Goal: Book appointment/travel/reservation

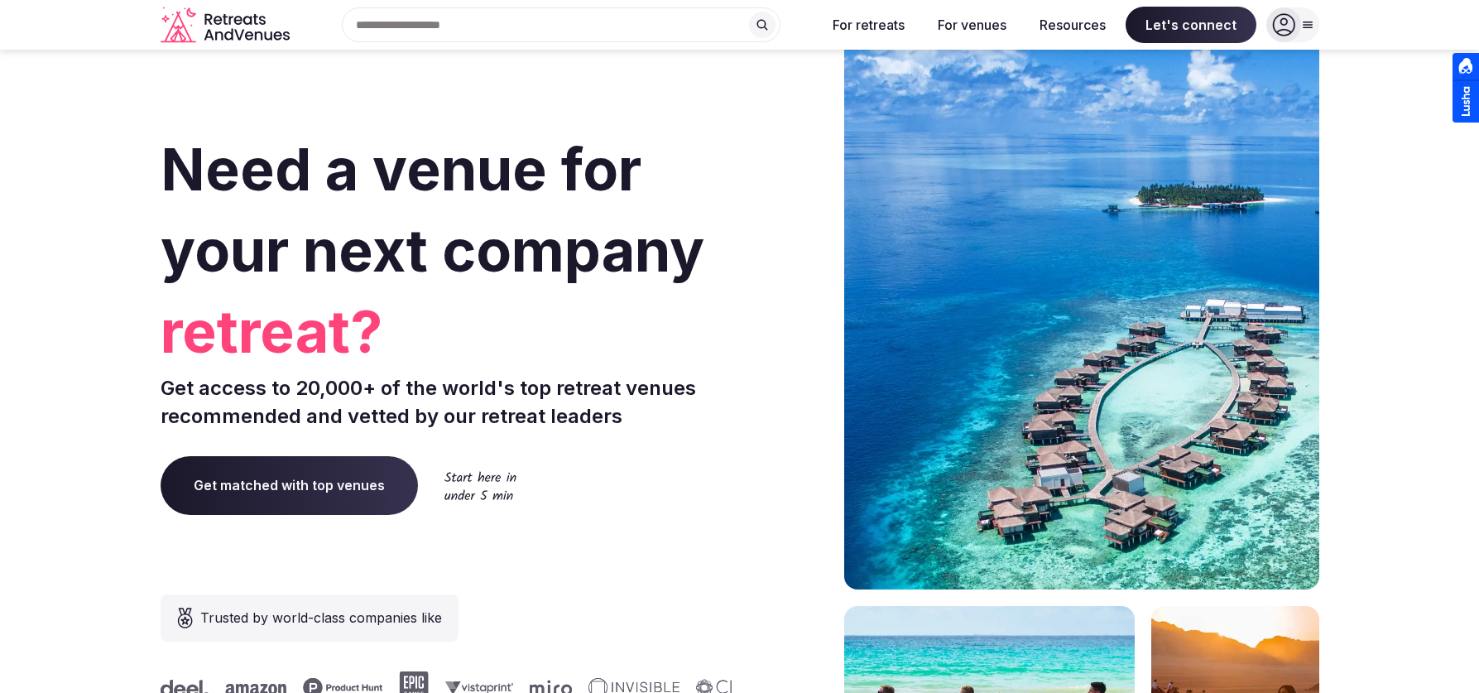
click at [343, 487] on span "Get matched with top venues" at bounding box center [289, 485] width 257 height 58
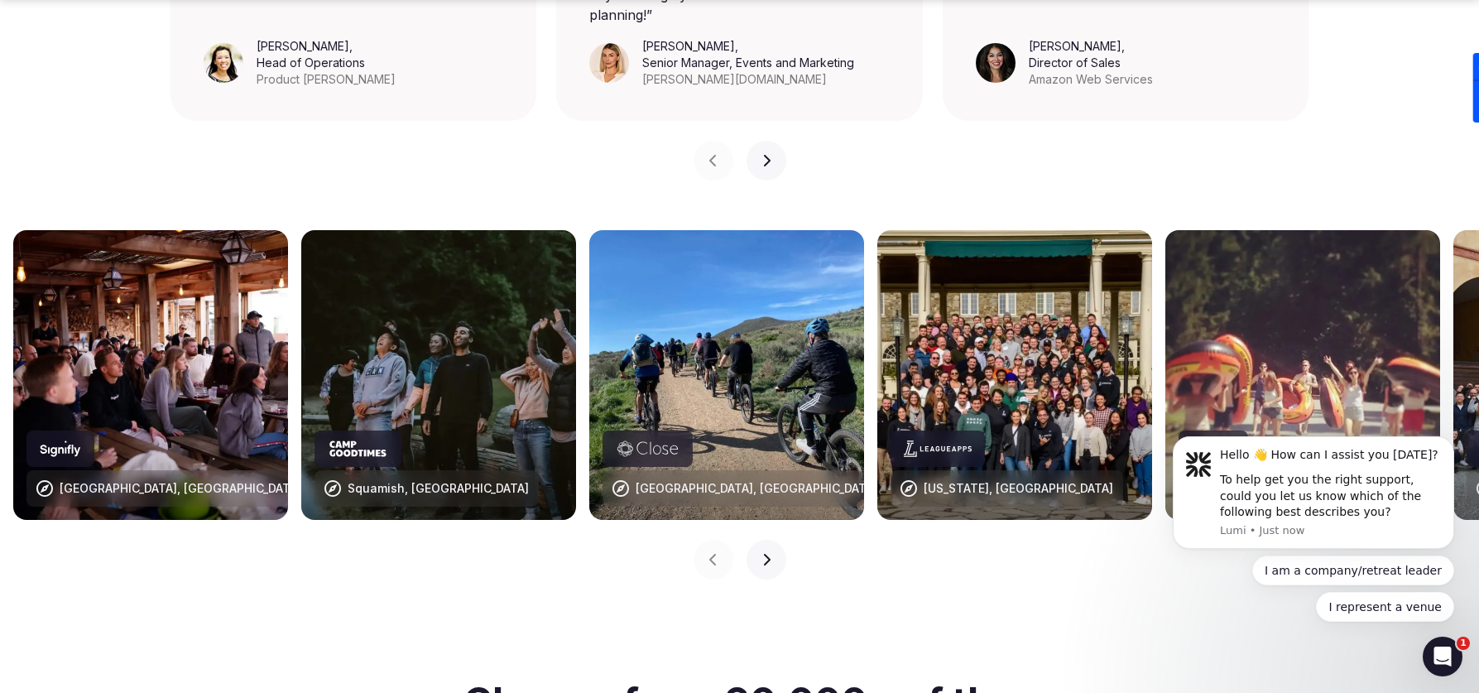
scroll to position [1609, 0]
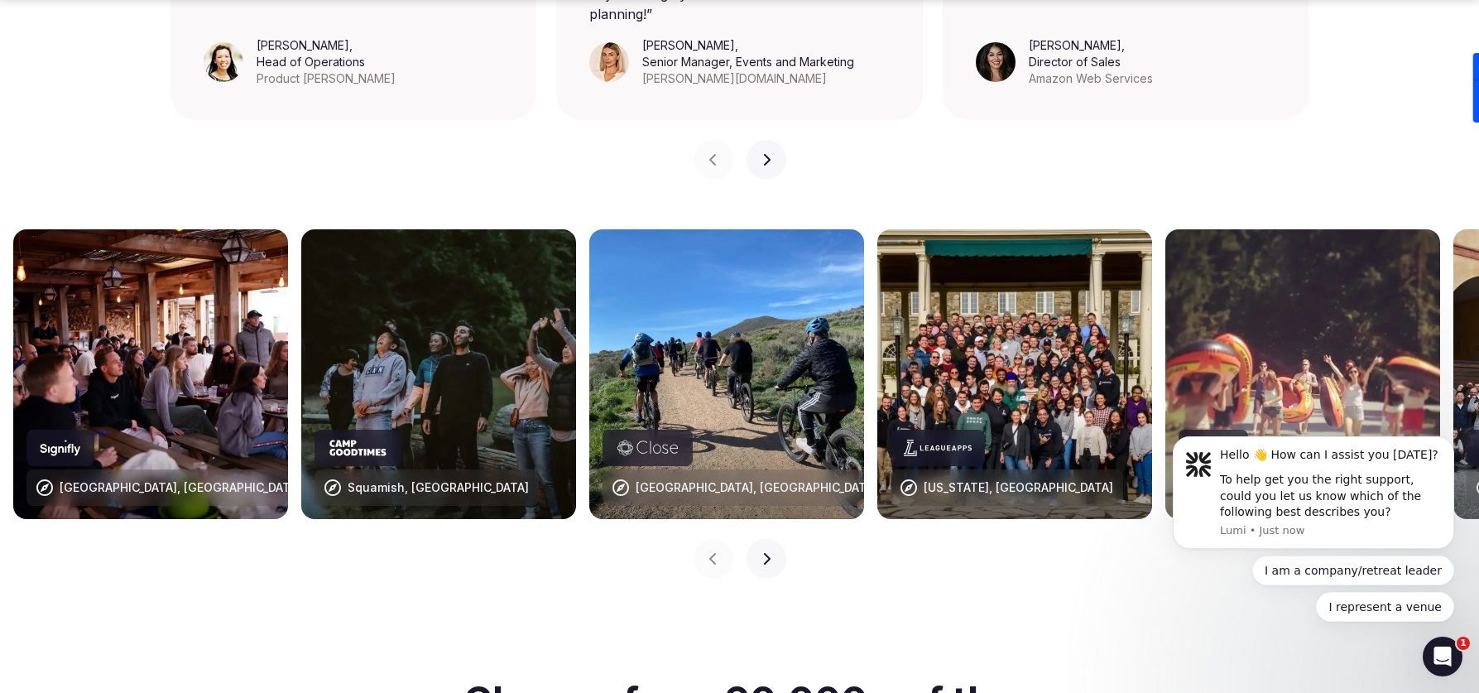
click at [761, 552] on icon "button" at bounding box center [766, 558] width 13 height 13
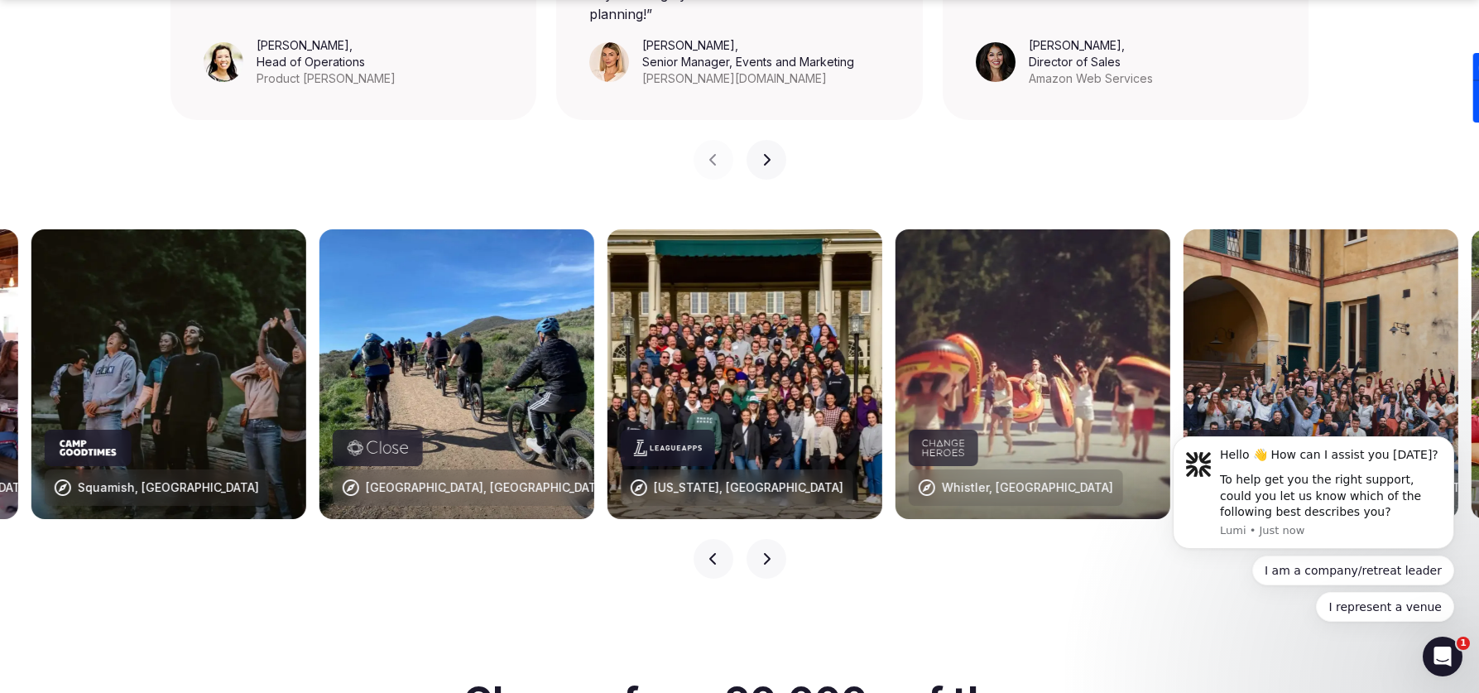
click at [761, 552] on icon "button" at bounding box center [766, 558] width 13 height 13
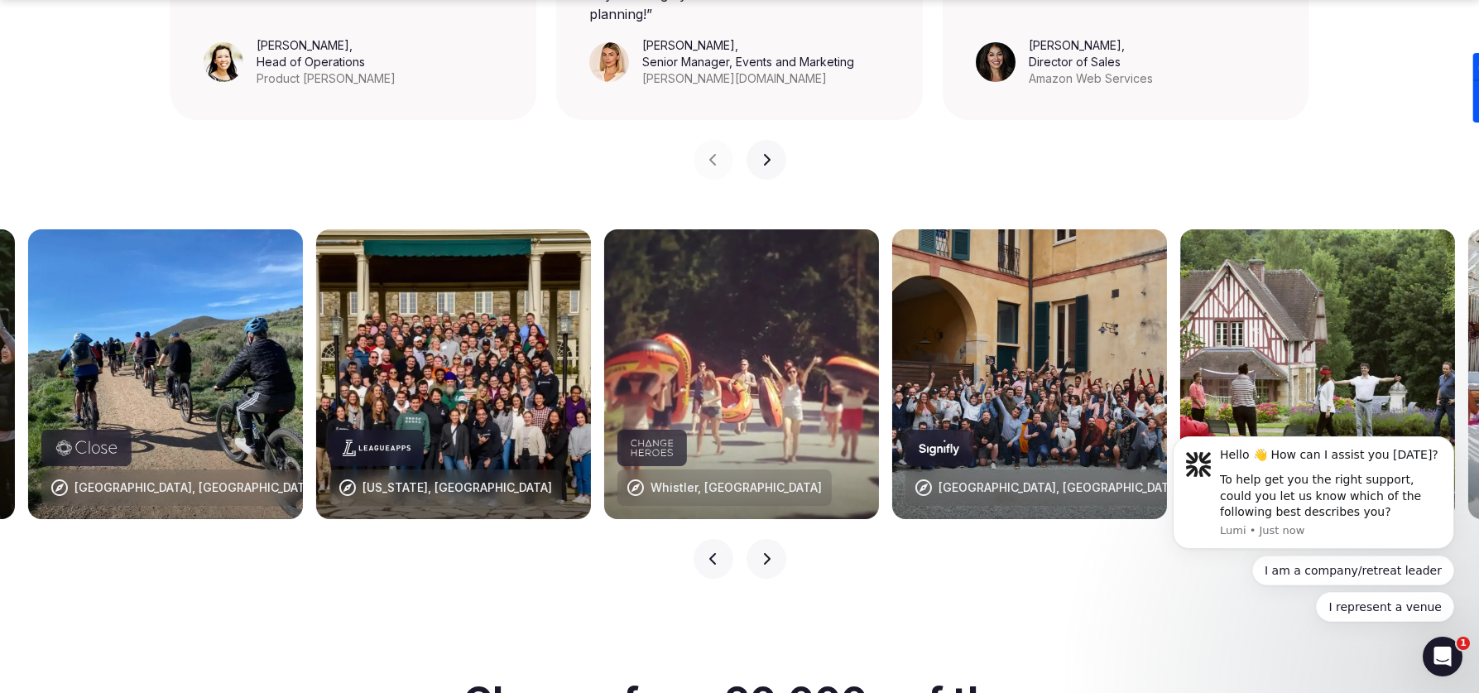
click at [761, 552] on icon "button" at bounding box center [766, 558] width 13 height 13
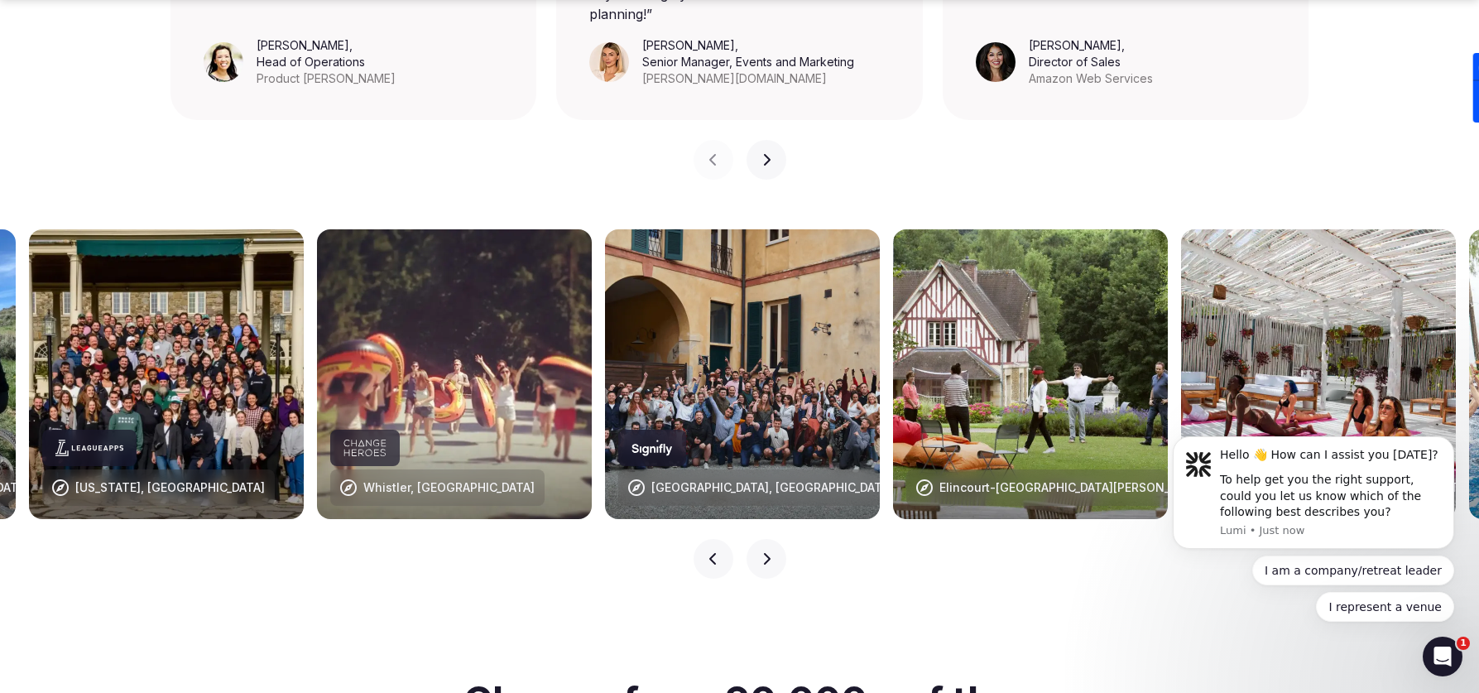
click at [761, 552] on icon "button" at bounding box center [766, 558] width 13 height 13
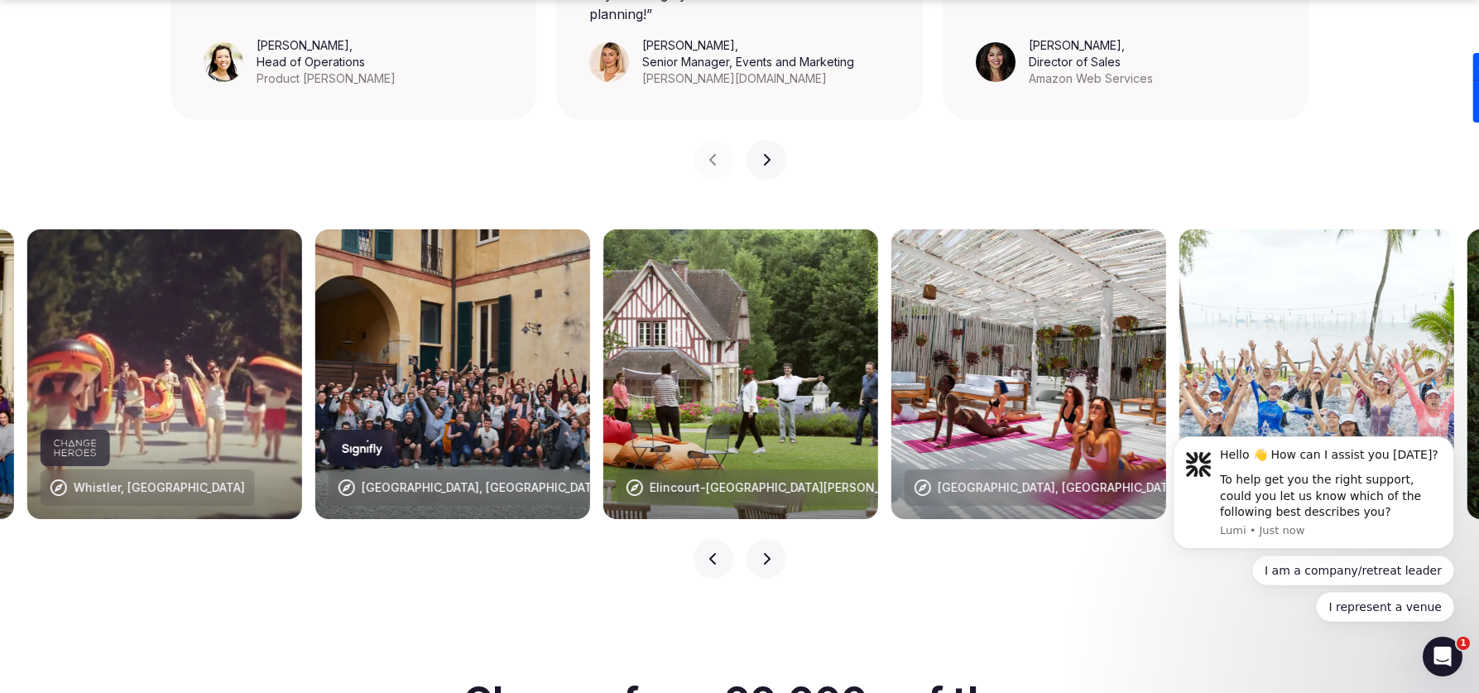
click at [761, 552] on icon "button" at bounding box center [766, 558] width 13 height 13
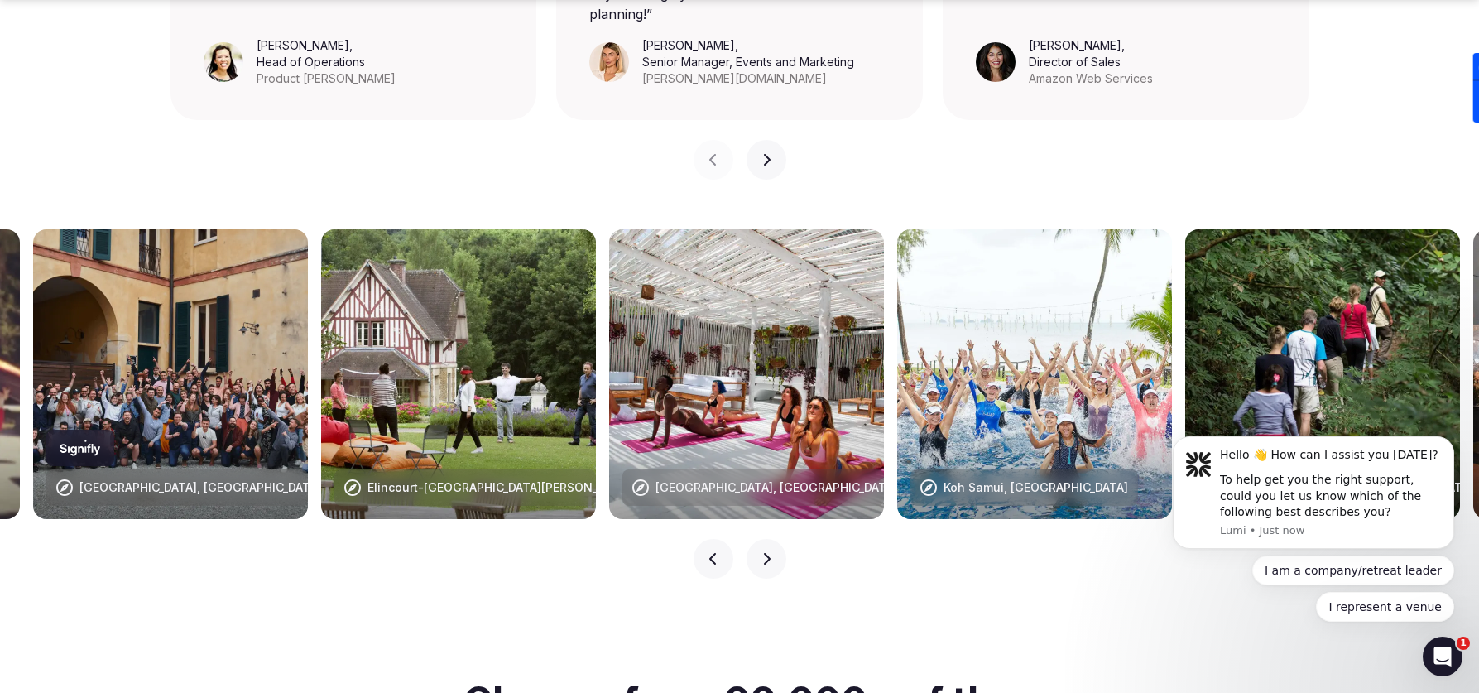
click at [761, 552] on icon "button" at bounding box center [766, 558] width 13 height 13
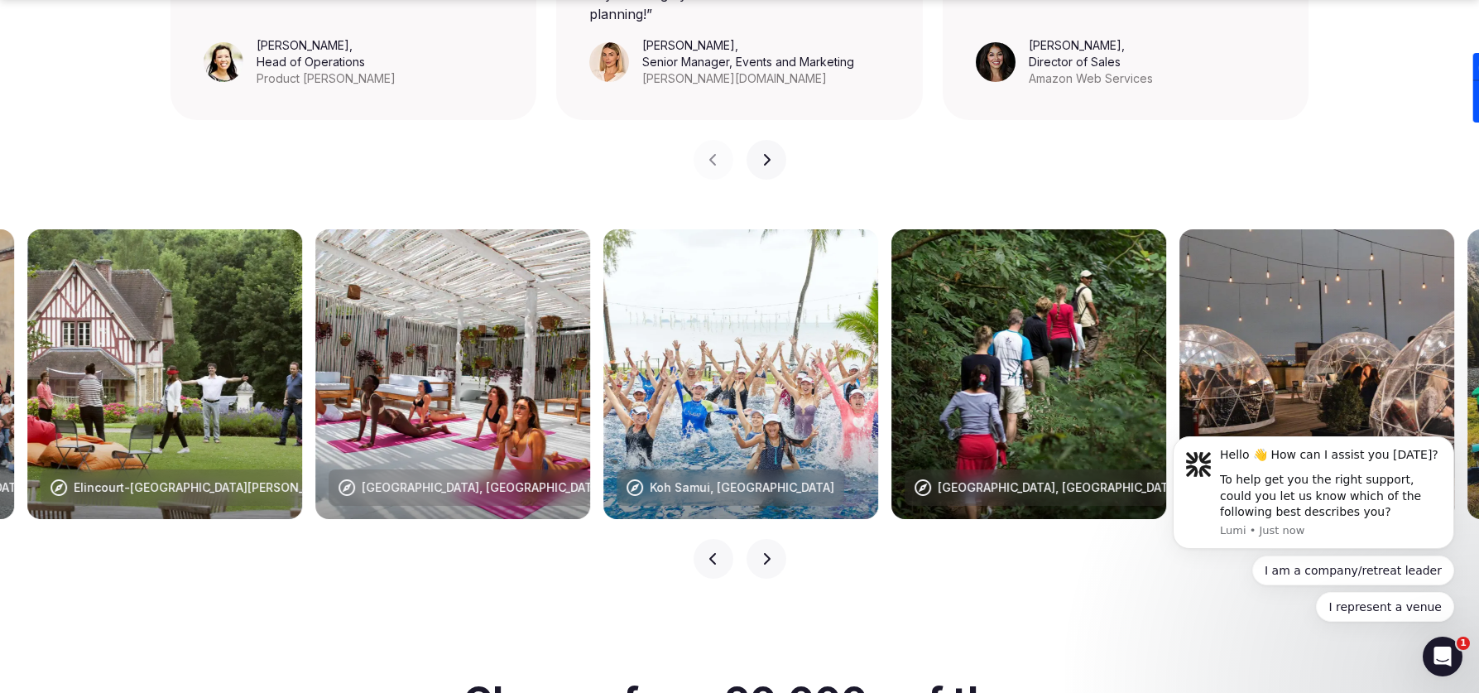
click at [761, 552] on icon "button" at bounding box center [766, 558] width 13 height 13
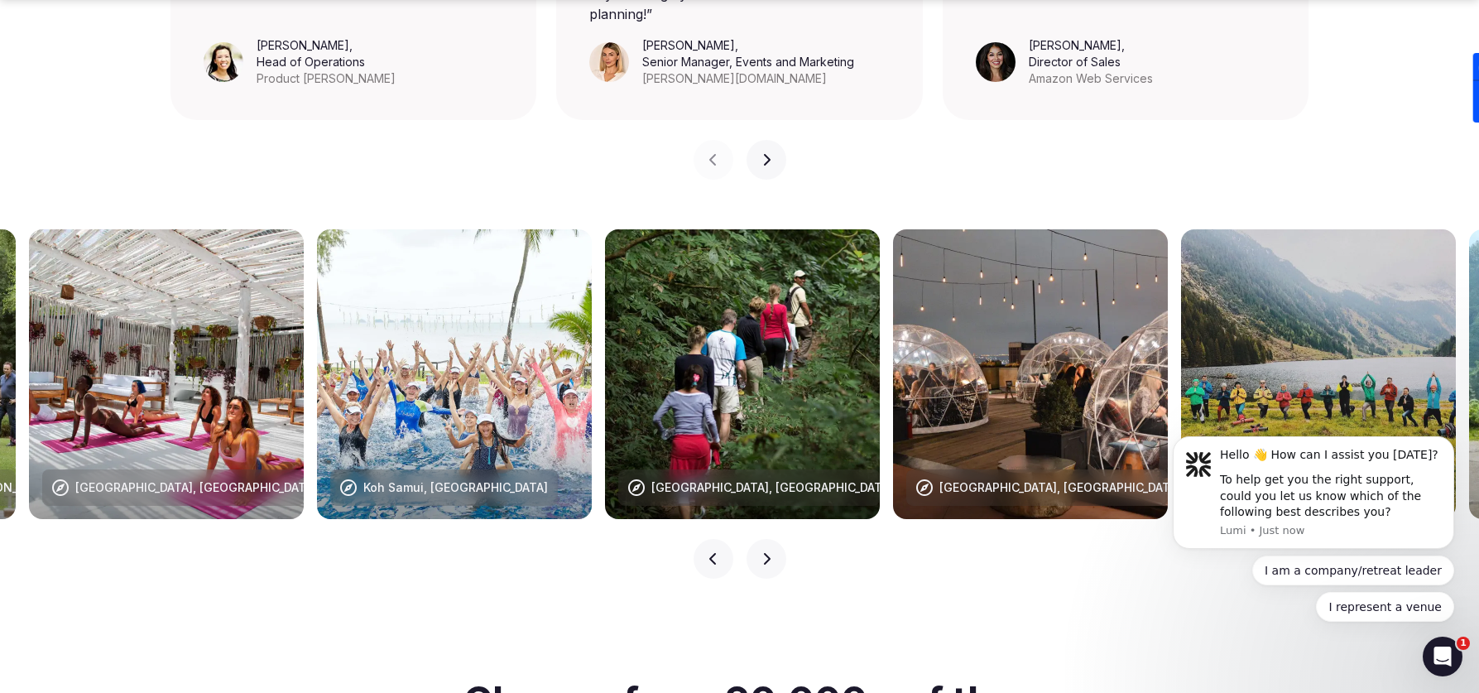
click at [761, 552] on icon "button" at bounding box center [766, 558] width 13 height 13
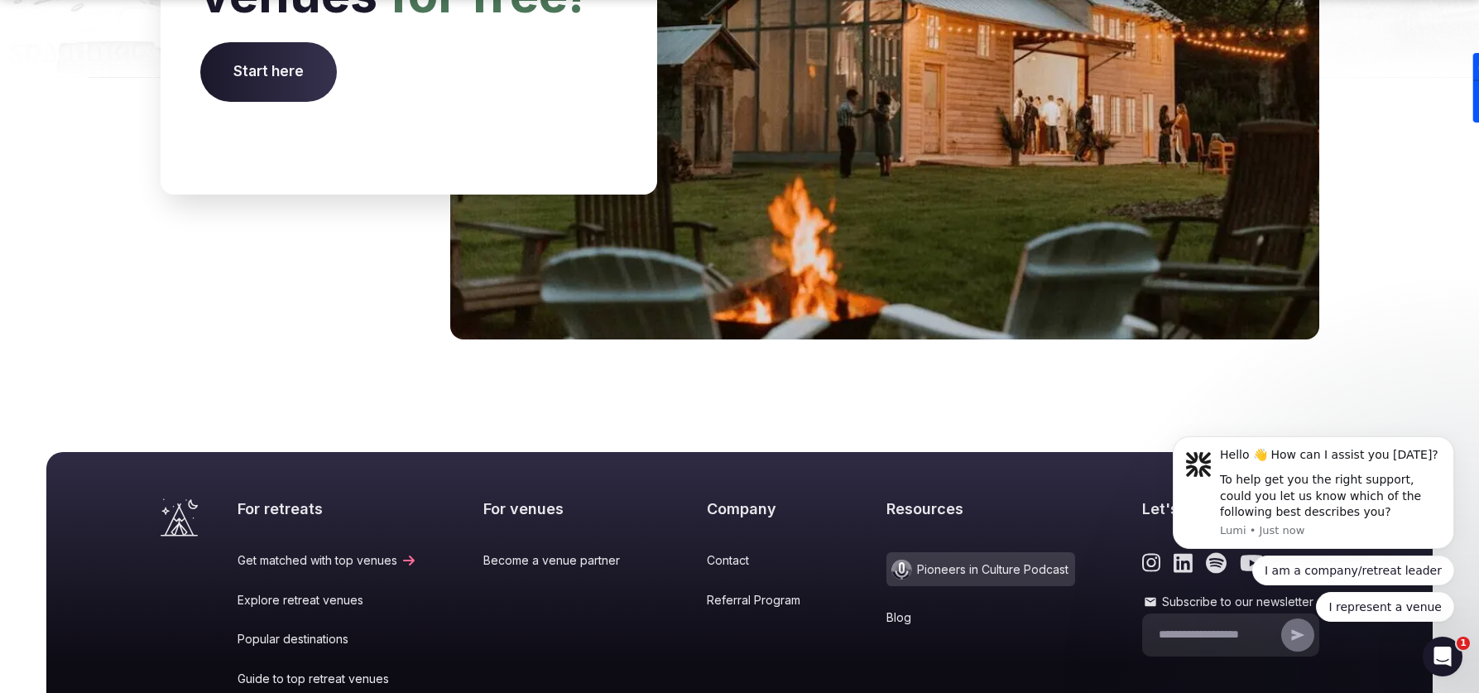
scroll to position [6888, 0]
